Goal: Download file/media

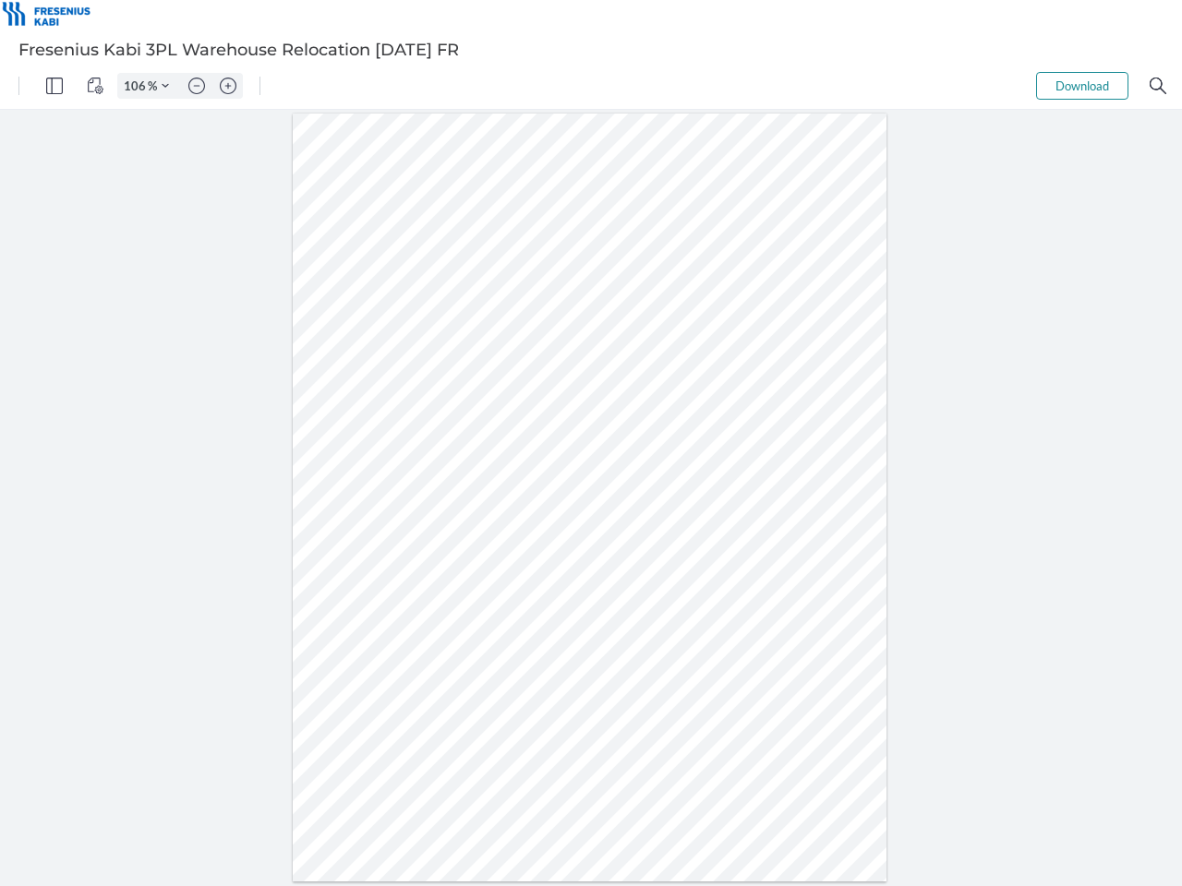
click at [54, 86] on img "Panel" at bounding box center [54, 86] width 17 height 17
click at [95, 86] on img "View Controls" at bounding box center [95, 86] width 17 height 17
click at [138, 86] on input "106" at bounding box center [133, 86] width 30 height 17
click at [165, 86] on img "Zoom Controls" at bounding box center [165, 85] width 7 height 7
click at [197, 86] on img "Zoom out" at bounding box center [196, 86] width 17 height 17
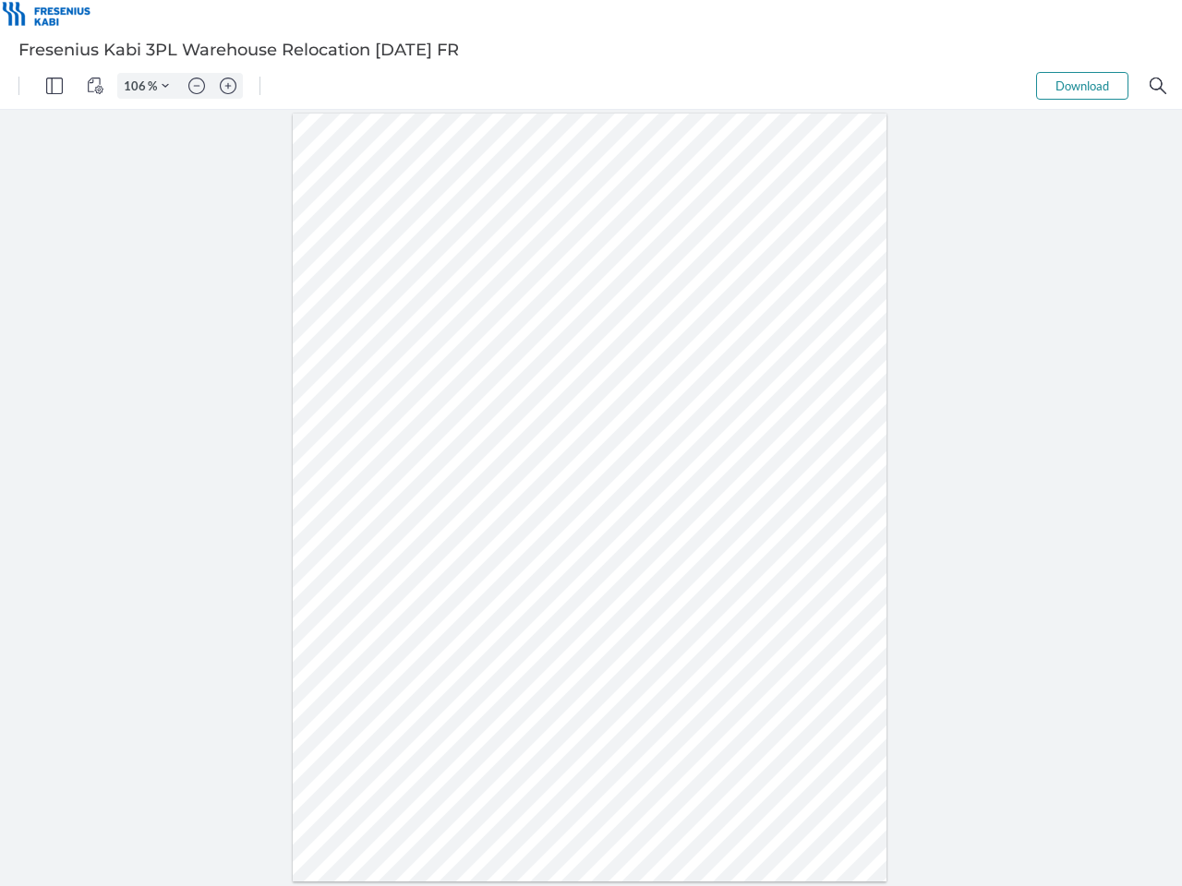
click at [228, 86] on img "Zoom in" at bounding box center [228, 86] width 17 height 17
click at [1082, 86] on button "Download" at bounding box center [1082, 86] width 92 height 28
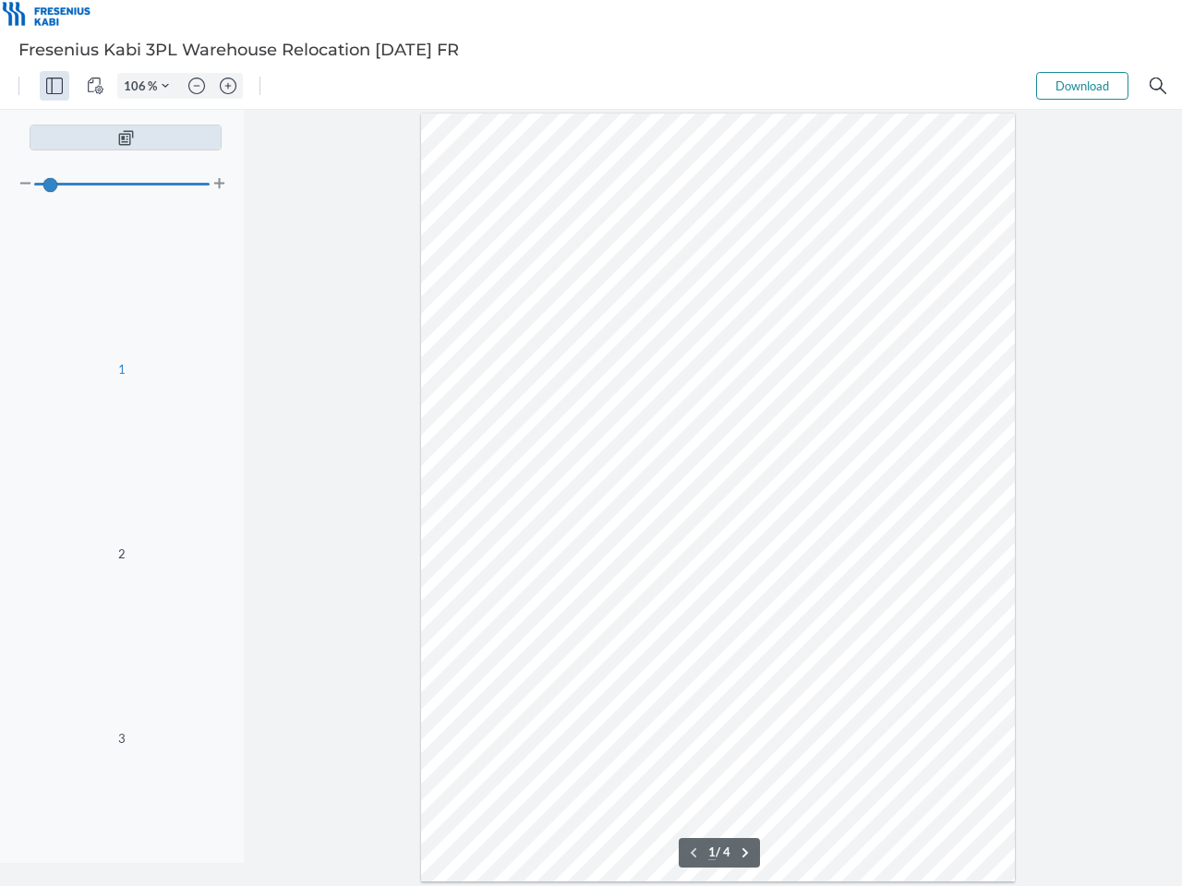
type input "106"
click at [1158, 86] on img "Search" at bounding box center [1157, 86] width 17 height 17
click at [564, 853] on div "Scale Add New Scale .cls-1{fill:#abb0c4;} icon - chevron - left 1 / 4 .cls-1{fi…" at bounding box center [719, 498] width 925 height 776
